Goal: Information Seeking & Learning: Learn about a topic

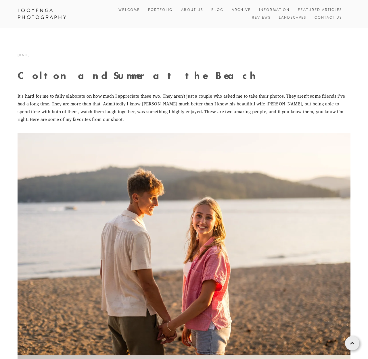
scroll to position [3535, 0]
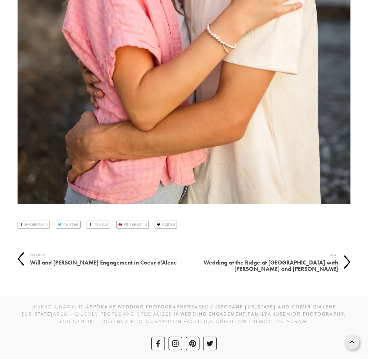
click at [347, 346] on link at bounding box center [352, 342] width 14 height 14
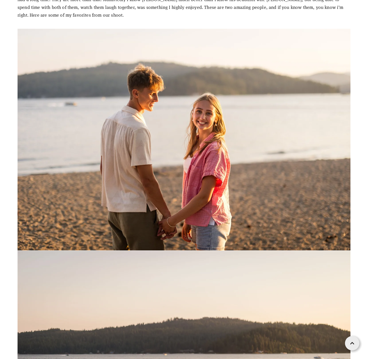
scroll to position [0, 0]
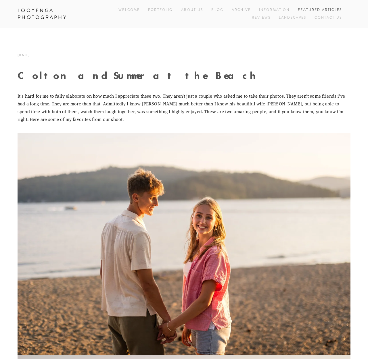
click at [324, 9] on link "Featured Articles" at bounding box center [320, 10] width 44 height 8
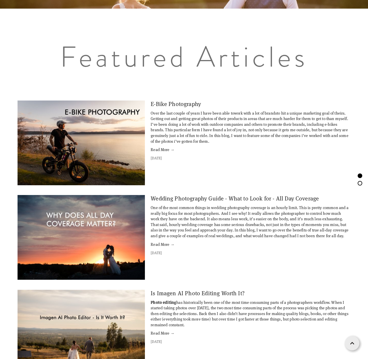
scroll to position [351, 0]
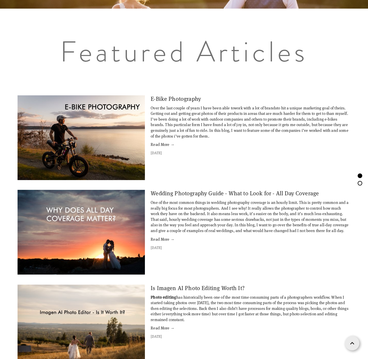
click at [171, 100] on link "E-Bike Photography" at bounding box center [175, 99] width 50 height 8
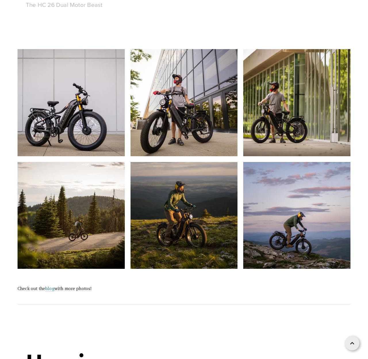
scroll to position [458, 0]
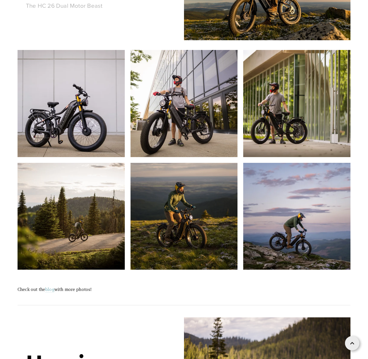
click at [52, 289] on link "blog" at bounding box center [49, 289] width 9 height 7
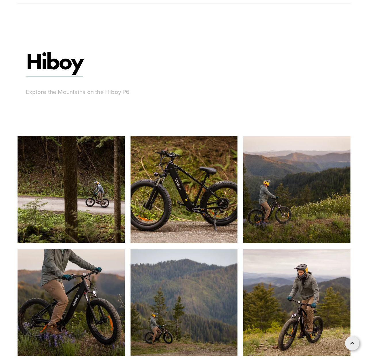
scroll to position [2742, 0]
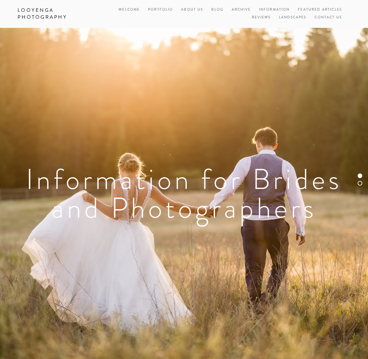
drag, startPoint x: 236, startPoint y: 7, endPoint x: 247, endPoint y: 55, distance: 49.3
click at [236, 7] on link "Archive" at bounding box center [240, 10] width 19 height 8
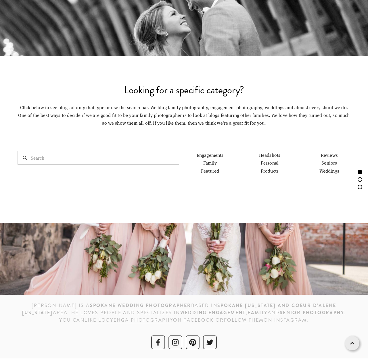
scroll to position [302, 0]
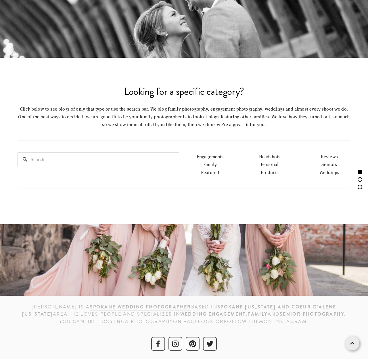
click at [269, 173] on link "Products" at bounding box center [269, 172] width 18 height 6
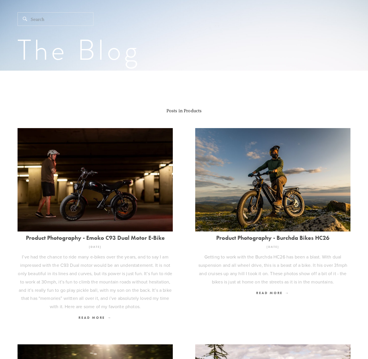
scroll to position [112, 0]
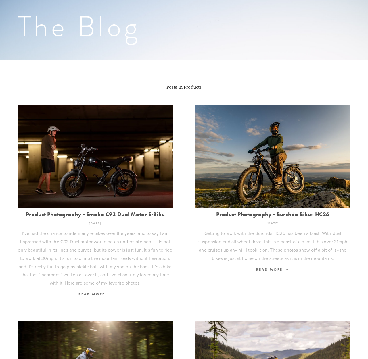
click at [119, 214] on link "Product Photography - Emoko C93 Dual Motor E-Bike" at bounding box center [95, 214] width 155 height 6
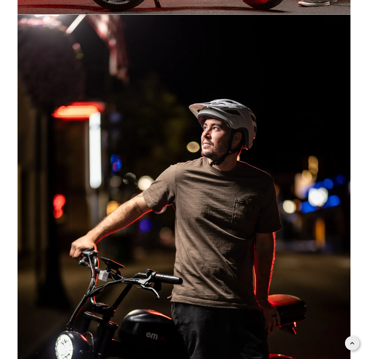
scroll to position [6836, 0]
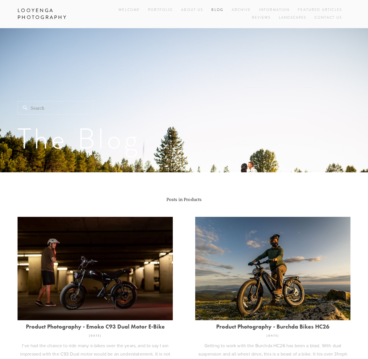
click at [219, 11] on link "Blog" at bounding box center [217, 10] width 12 height 8
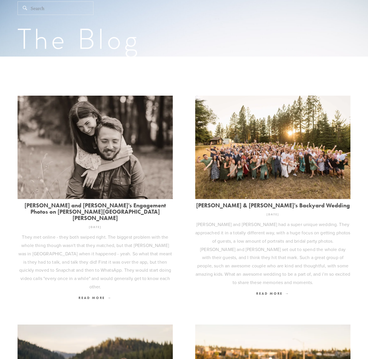
scroll to position [116, 0]
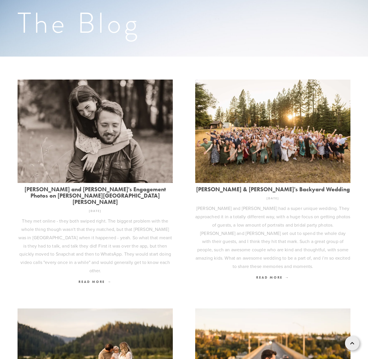
click at [134, 190] on link "Skyler and Sarah's Engagement Photos on Tubbs Hill" at bounding box center [95, 195] width 155 height 19
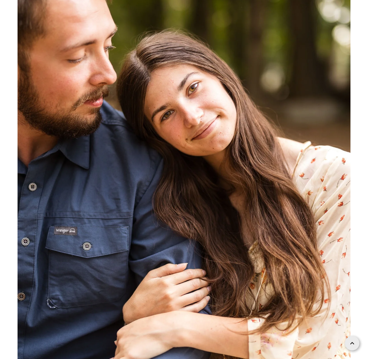
scroll to position [2308, 0]
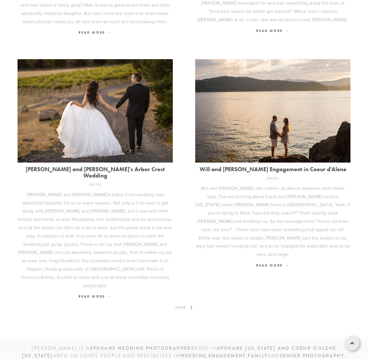
scroll to position [589, 0]
drag, startPoint x: 187, startPoint y: 265, endPoint x: 187, endPoint y: 275, distance: 9.5
click at [187, 304] on span "Older" at bounding box center [180, 307] width 15 height 7
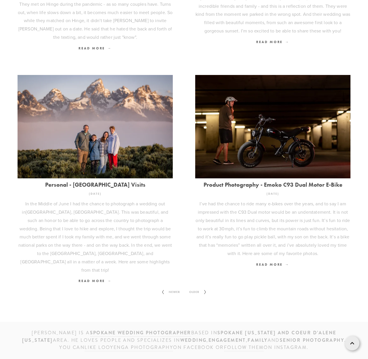
scroll to position [557, 0]
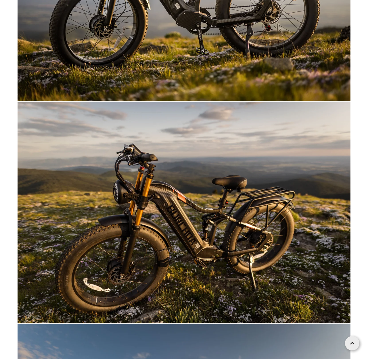
scroll to position [5143, 0]
